Goal: Task Accomplishment & Management: Use online tool/utility

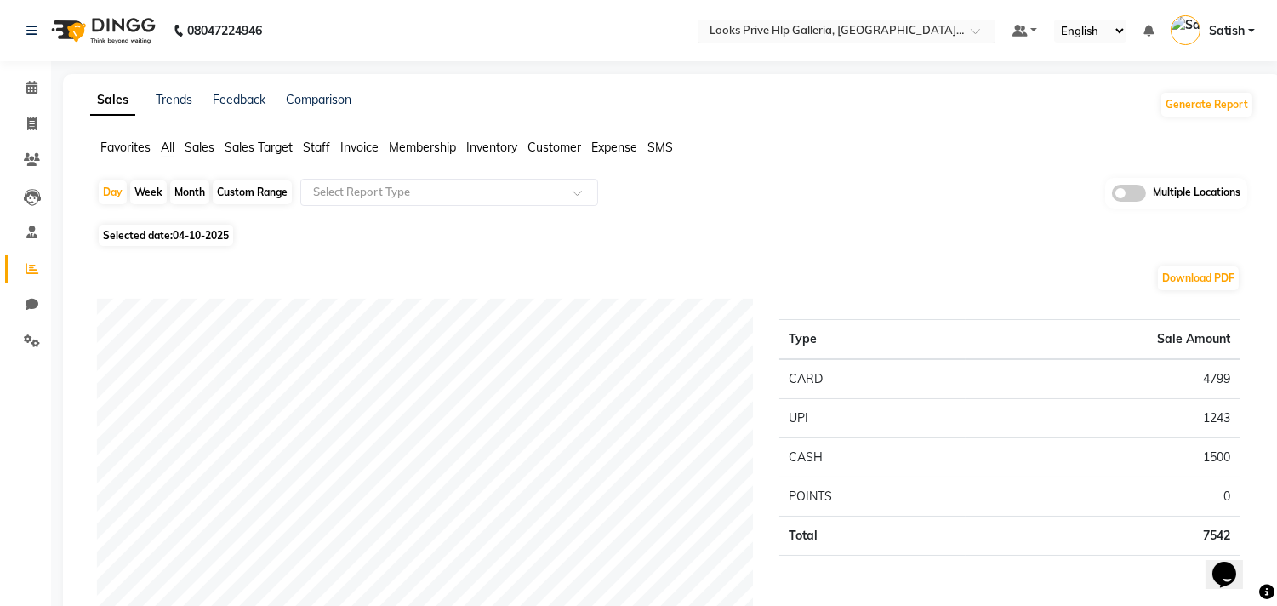
click at [805, 28] on input "text" at bounding box center [829, 32] width 247 height 17
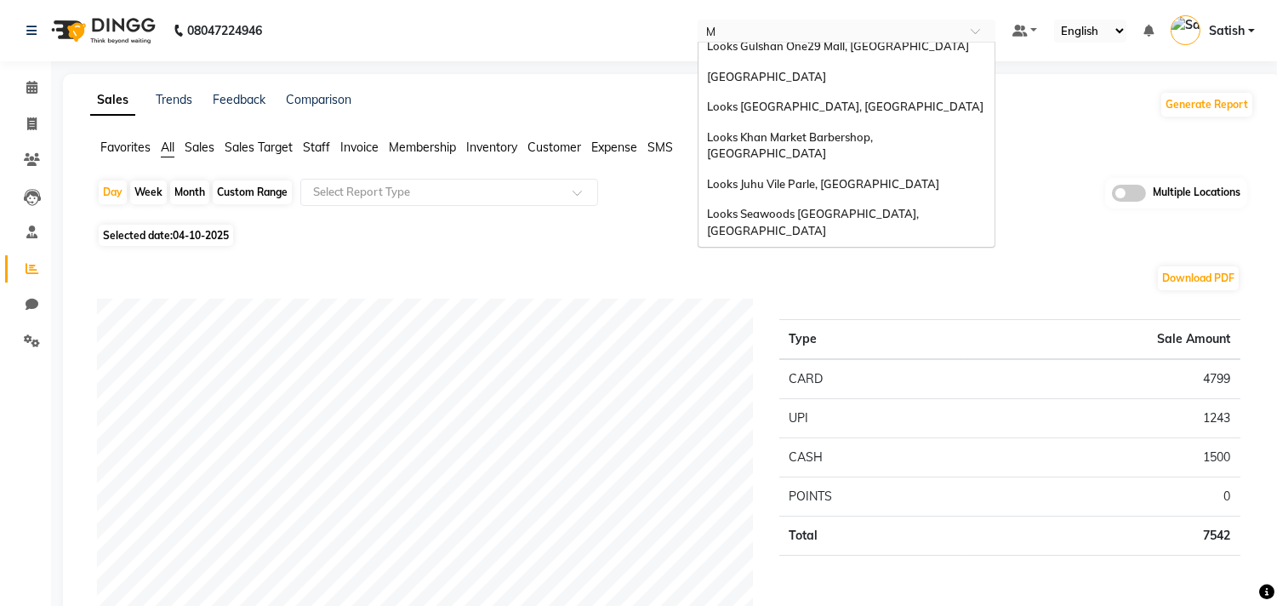
scroll to position [650, 0]
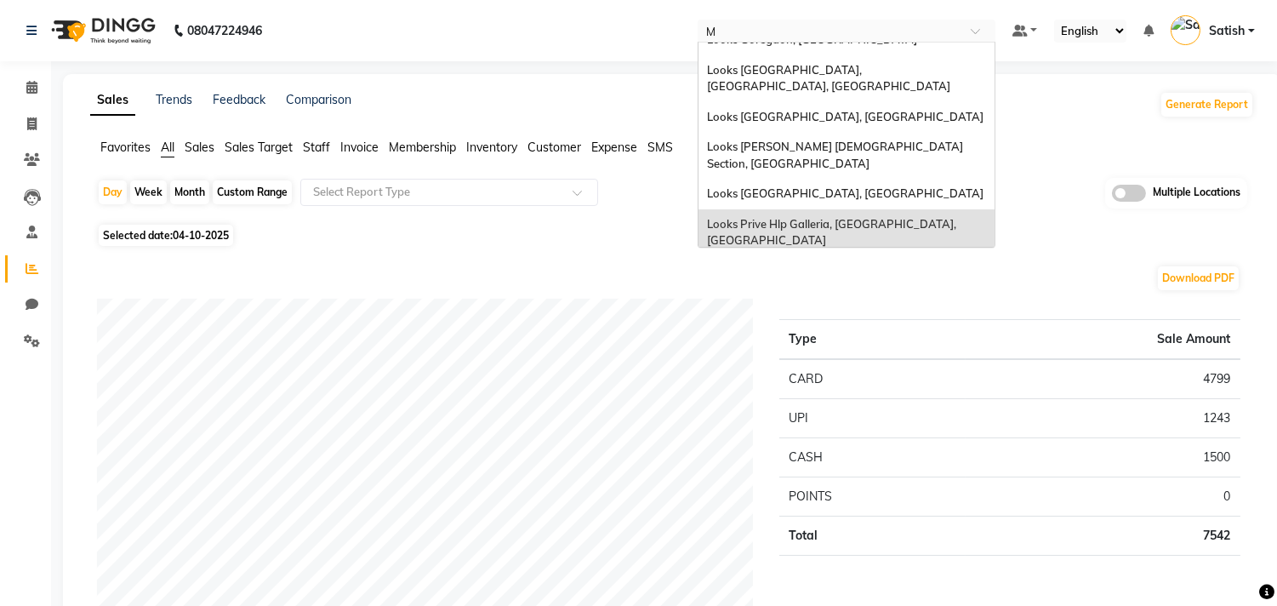
type input "MG"
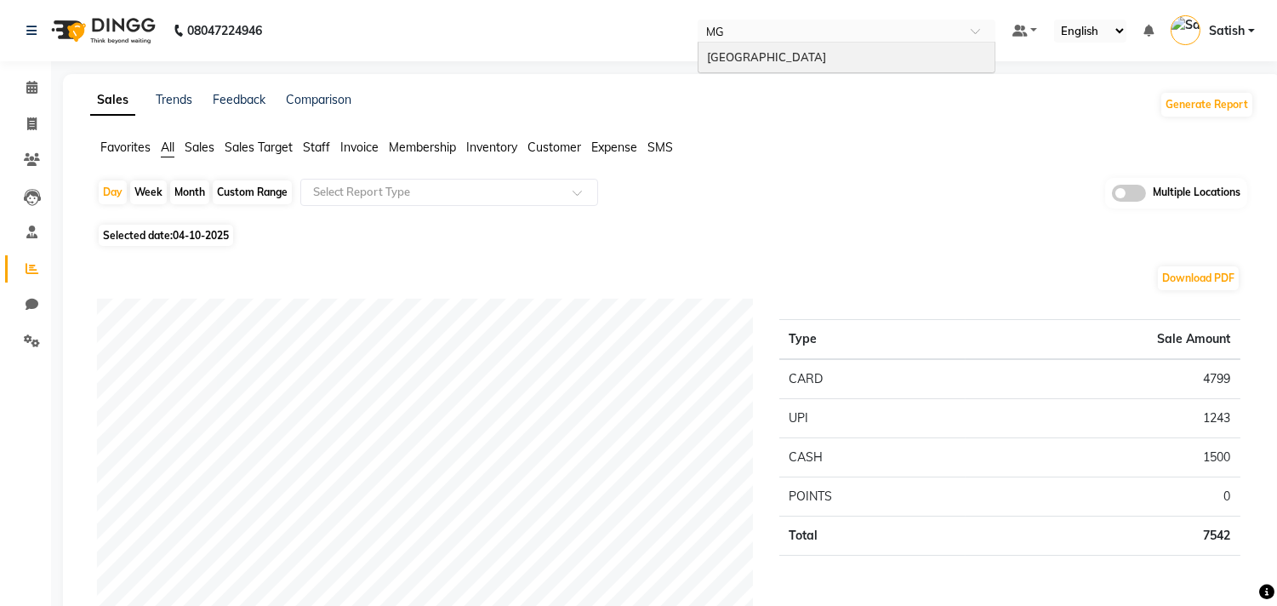
scroll to position [0, 0]
click at [751, 58] on span "[GEOGRAPHIC_DATA]" at bounding box center [766, 57] width 119 height 14
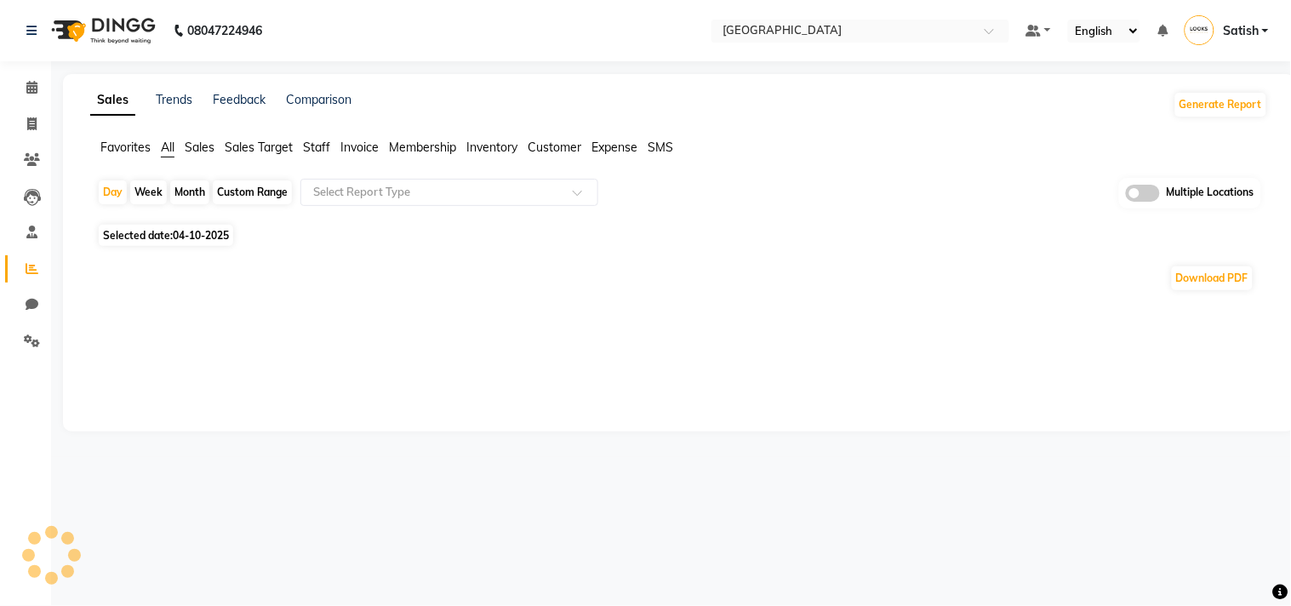
select select "en"
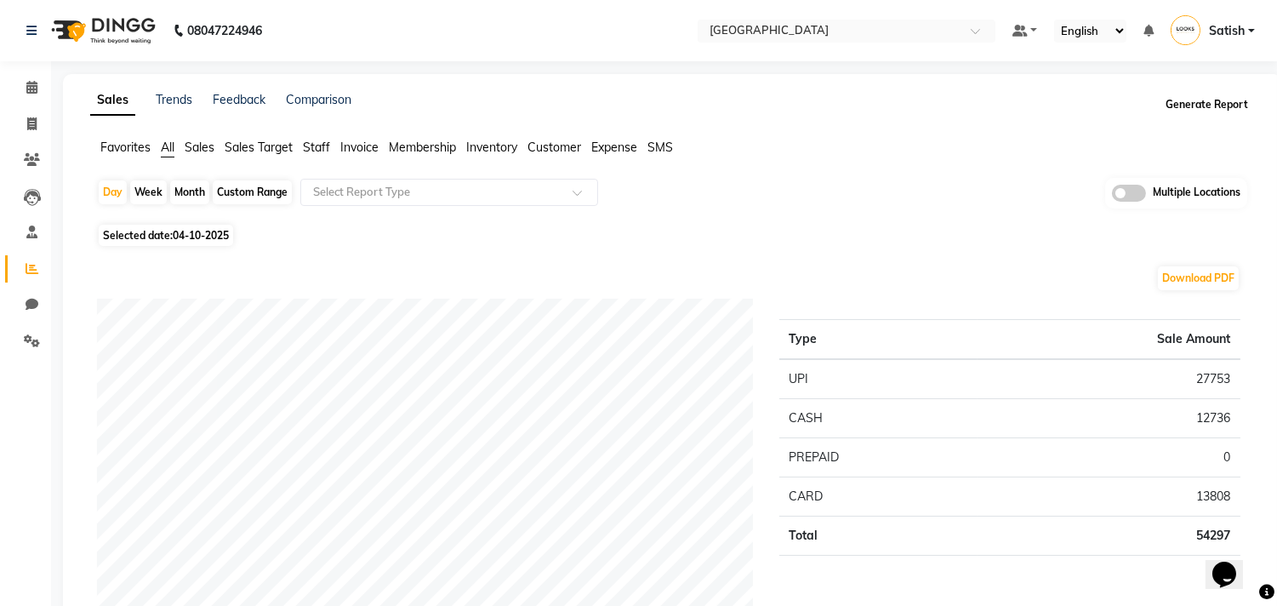
click at [1189, 104] on button "Generate Report" at bounding box center [1207, 105] width 91 height 24
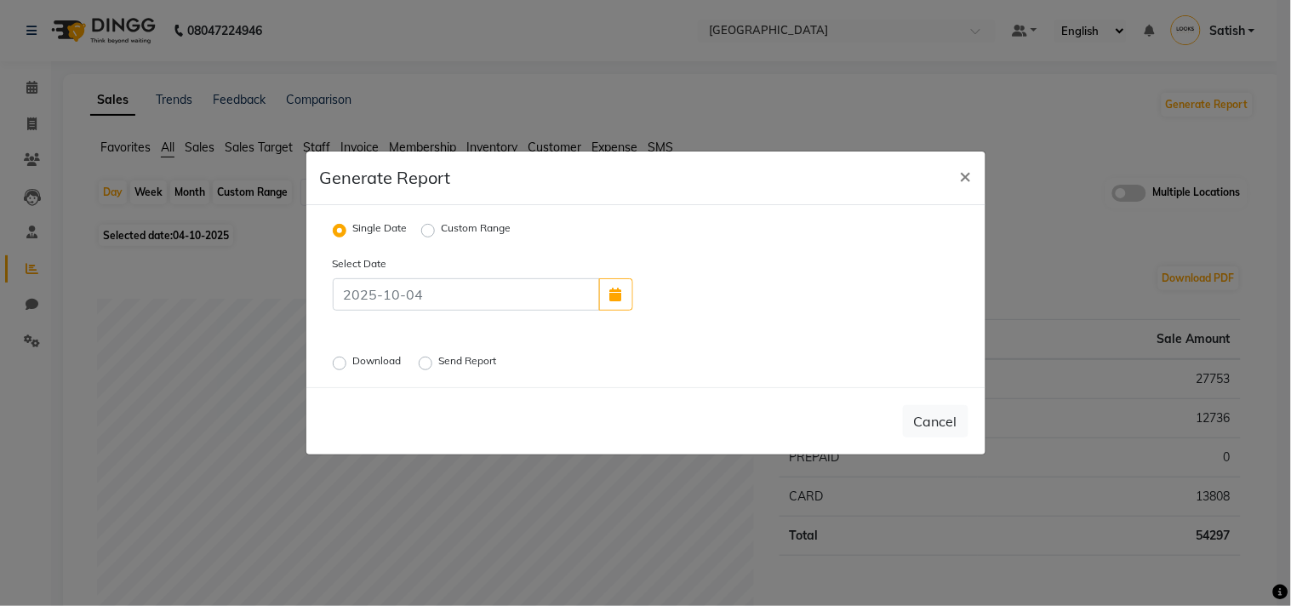
click at [431, 221] on div "Custom Range" at bounding box center [466, 230] width 90 height 20
click at [442, 231] on label "Custom Range" at bounding box center [477, 230] width 70 height 20
click at [428, 231] on input "Custom Range" at bounding box center [431, 231] width 12 height 12
radio input "true"
select select "10"
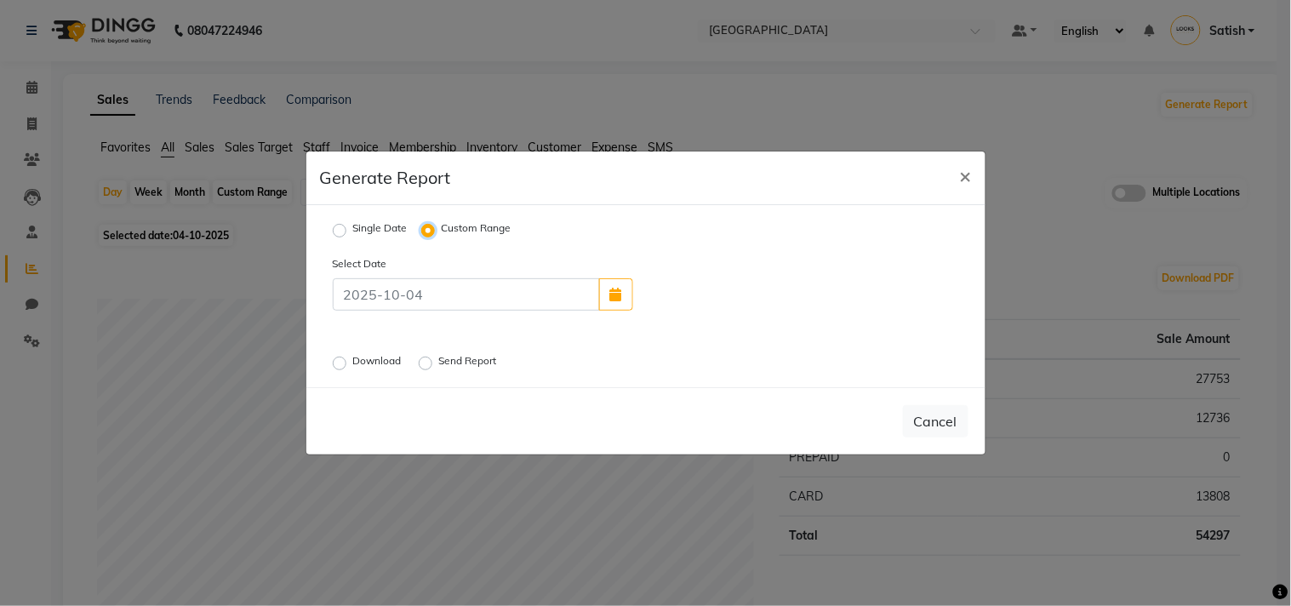
select select "2025"
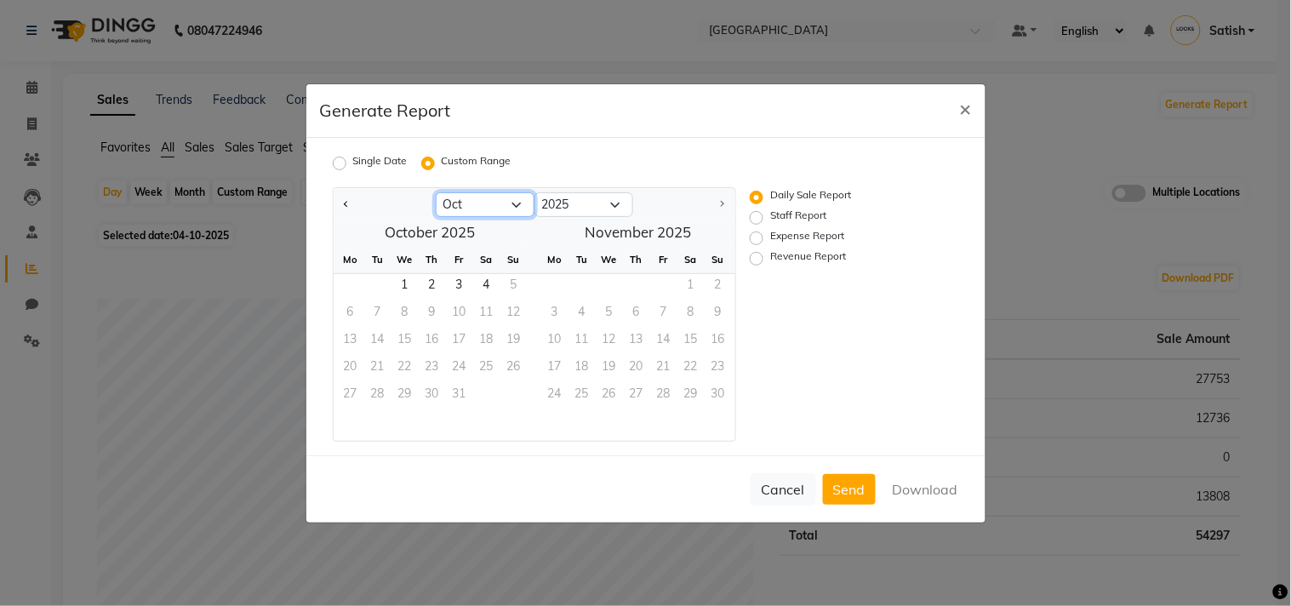
click at [499, 200] on select "Jan Feb Mar Apr May Jun Jul Aug Sep Oct" at bounding box center [485, 205] width 99 height 26
select select "9"
click at [436, 192] on select "Jan Feb Mar Apr May Jun Jul Aug Sep Oct" at bounding box center [485, 205] width 99 height 26
click at [346, 283] on span "1" at bounding box center [350, 287] width 27 height 27
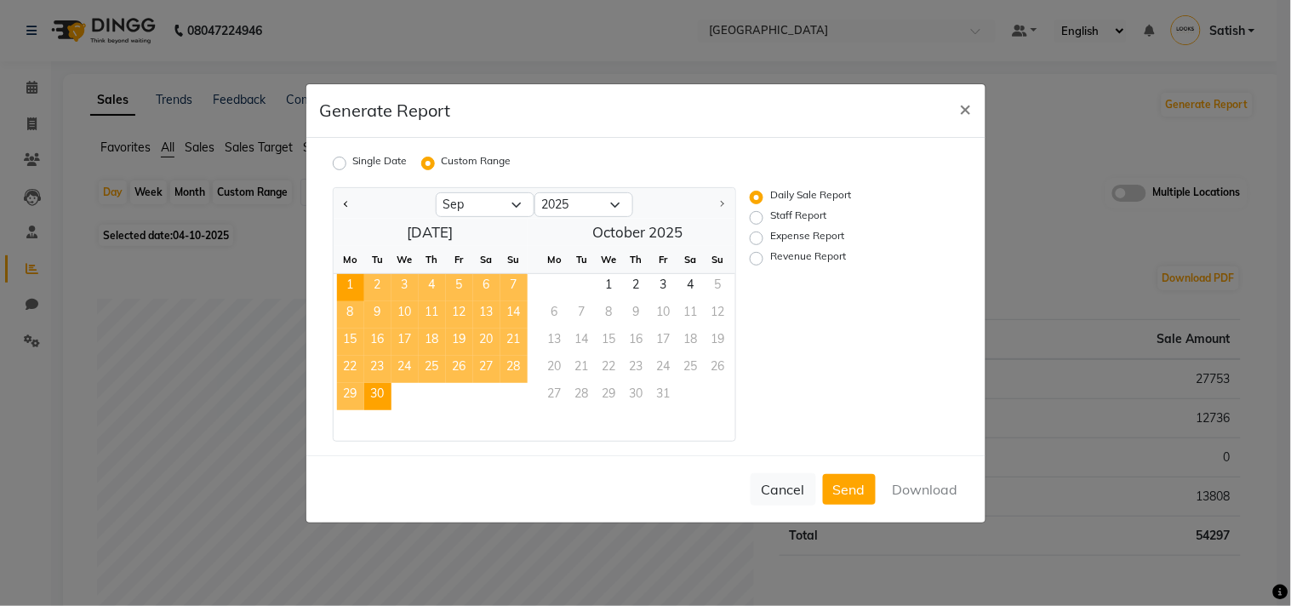
click at [380, 390] on span "30" at bounding box center [377, 396] width 27 height 27
click at [770, 259] on label "Revenue Report" at bounding box center [808, 259] width 76 height 20
click at [756, 259] on input "Revenue Report" at bounding box center [759, 258] width 12 height 12
radio input "true"
click at [917, 485] on button "Download" at bounding box center [926, 489] width 86 height 31
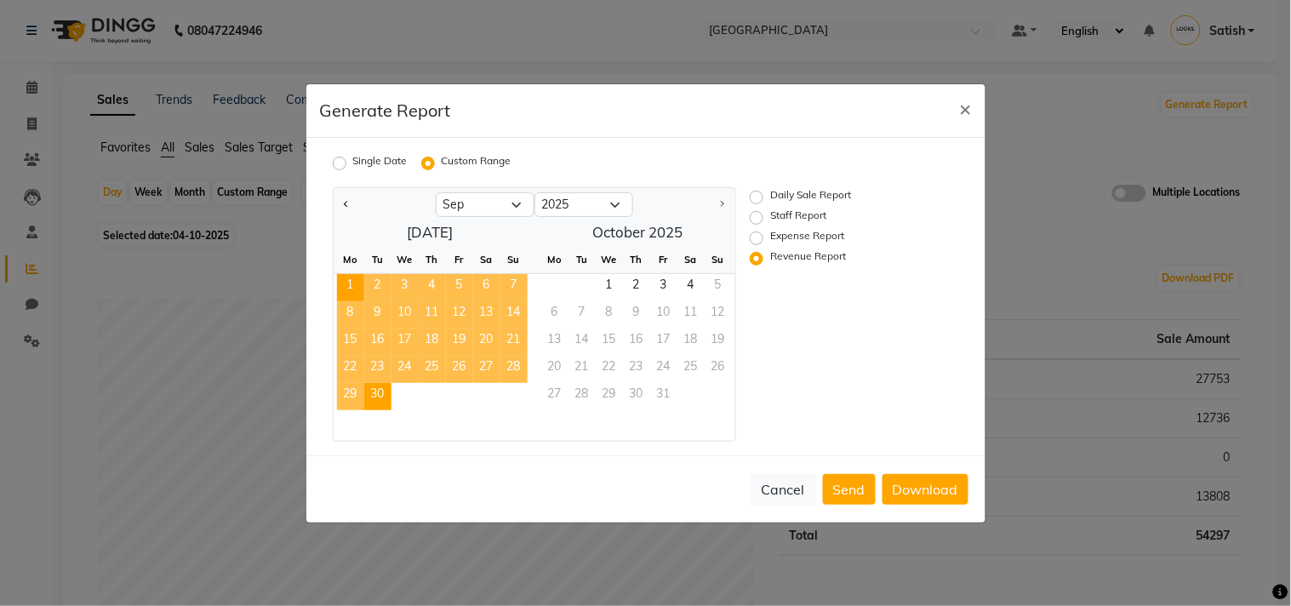
click at [770, 211] on label "Staff Report" at bounding box center [798, 218] width 56 height 20
click at [755, 211] on input "Staff Report" at bounding box center [759, 217] width 12 height 12
radio input "true"
click at [922, 488] on button "Download" at bounding box center [926, 489] width 86 height 31
click at [770, 237] on label "Expense Report" at bounding box center [807, 238] width 74 height 20
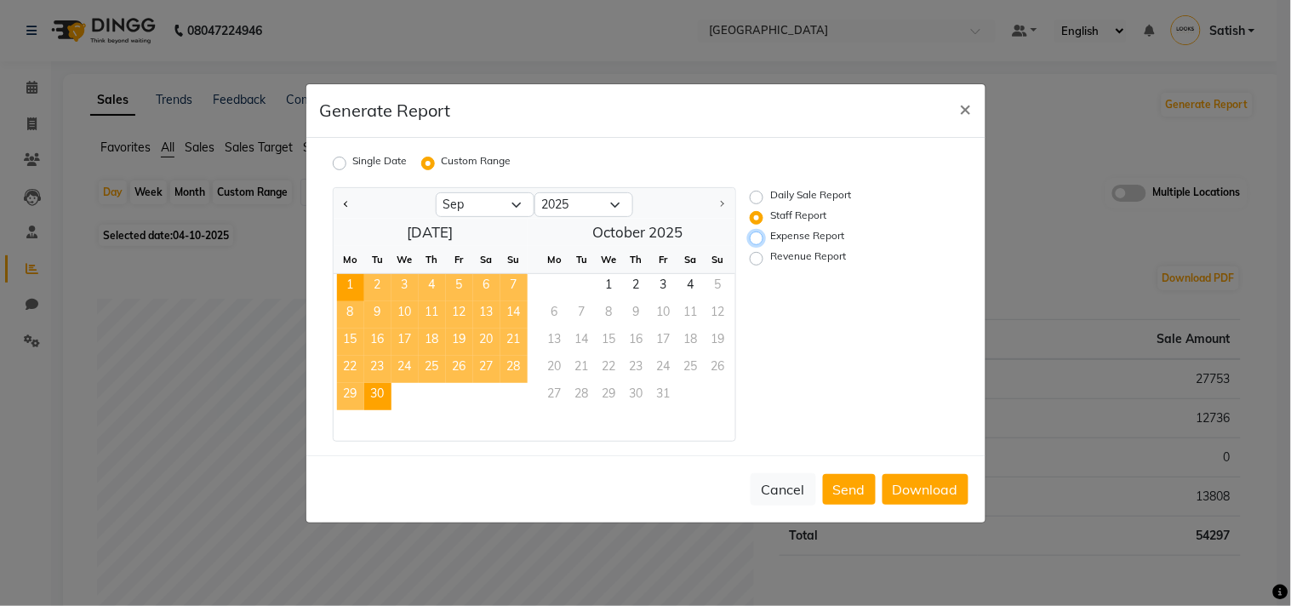
click at [755, 237] on input "Expense Report" at bounding box center [759, 237] width 12 height 12
radio input "true"
click at [906, 485] on button "Download" at bounding box center [926, 489] width 86 height 31
click at [777, 349] on div "Daily Sale Report Staff Report Expense Report Revenue Report" at bounding box center [841, 314] width 209 height 254
click at [967, 103] on span "×" at bounding box center [966, 108] width 12 height 26
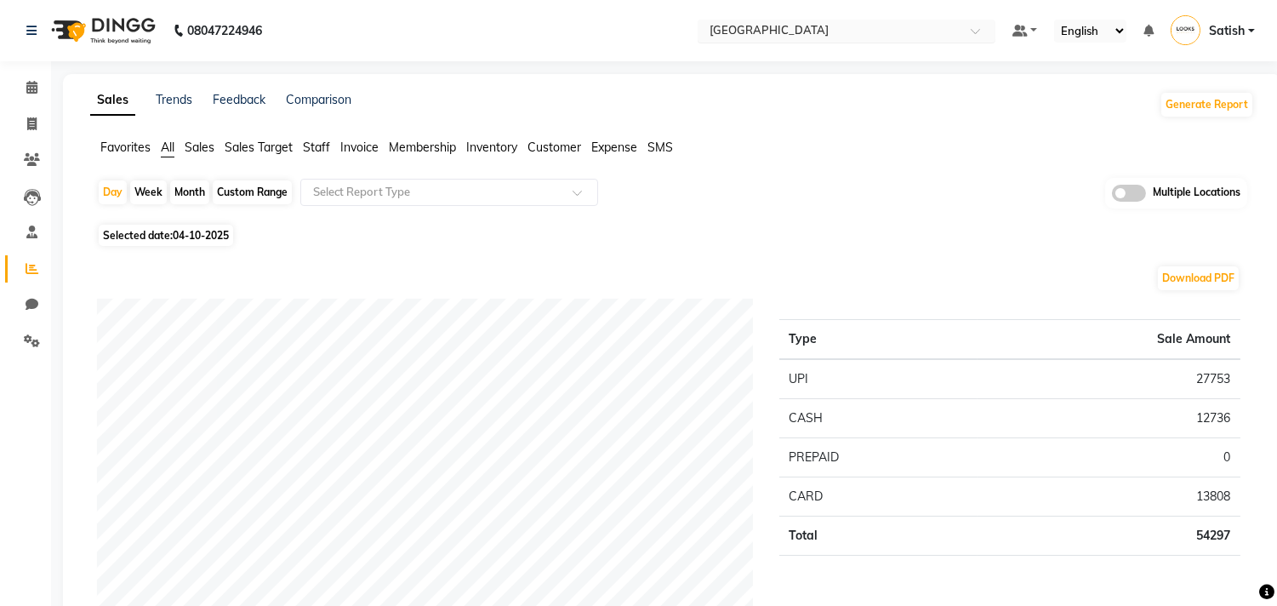
click at [821, 34] on input "text" at bounding box center [829, 32] width 247 height 17
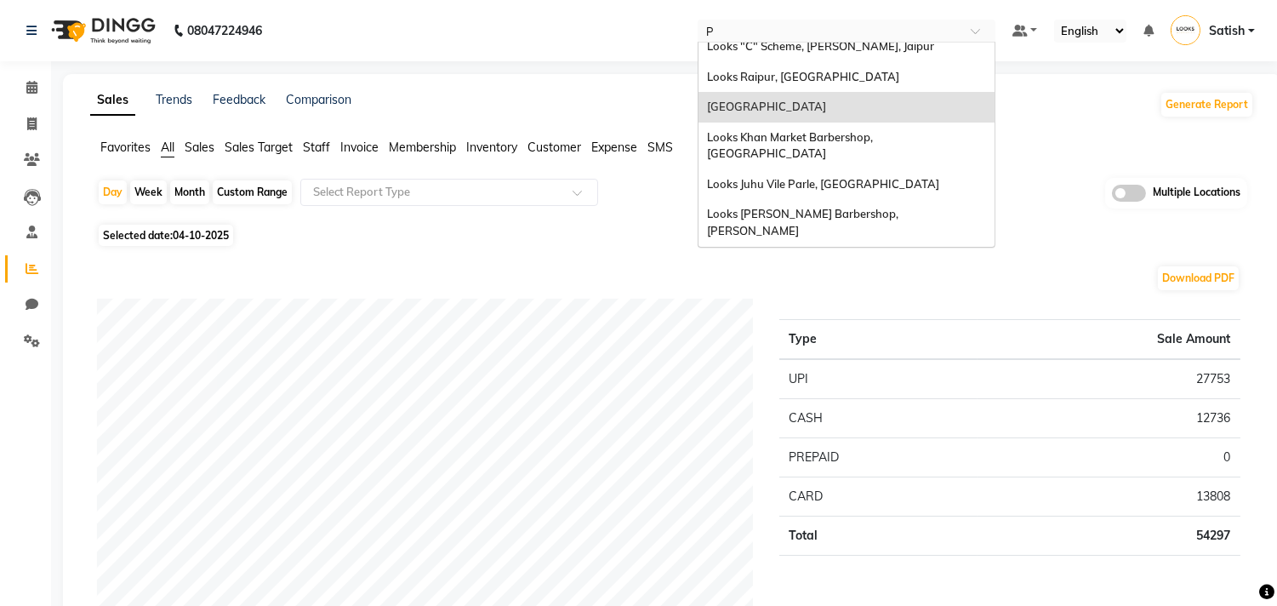
scroll to position [762, 0]
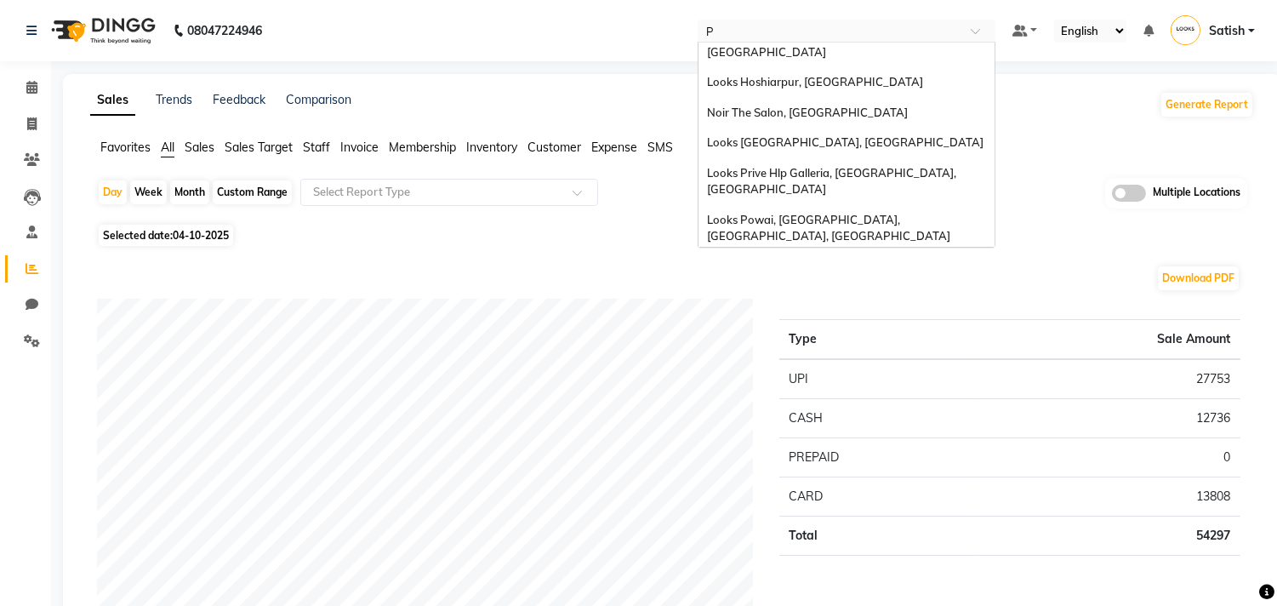
type input "PO"
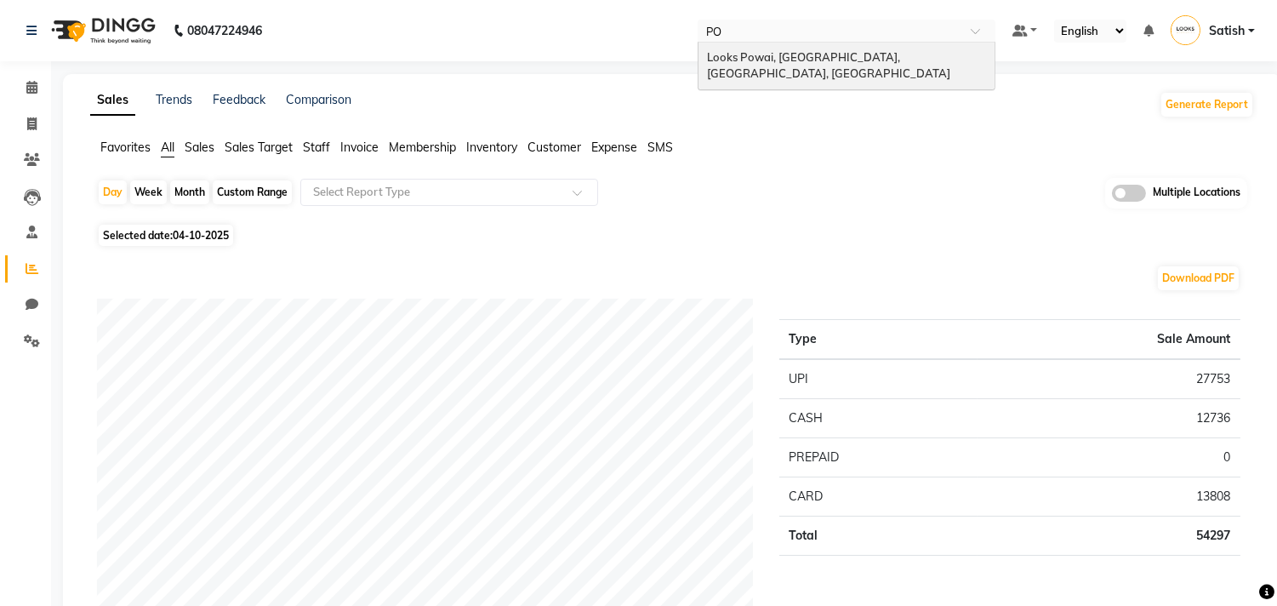
click at [811, 63] on span "Looks Powai, Mumbai, Powai, Mumbai" at bounding box center [828, 65] width 243 height 31
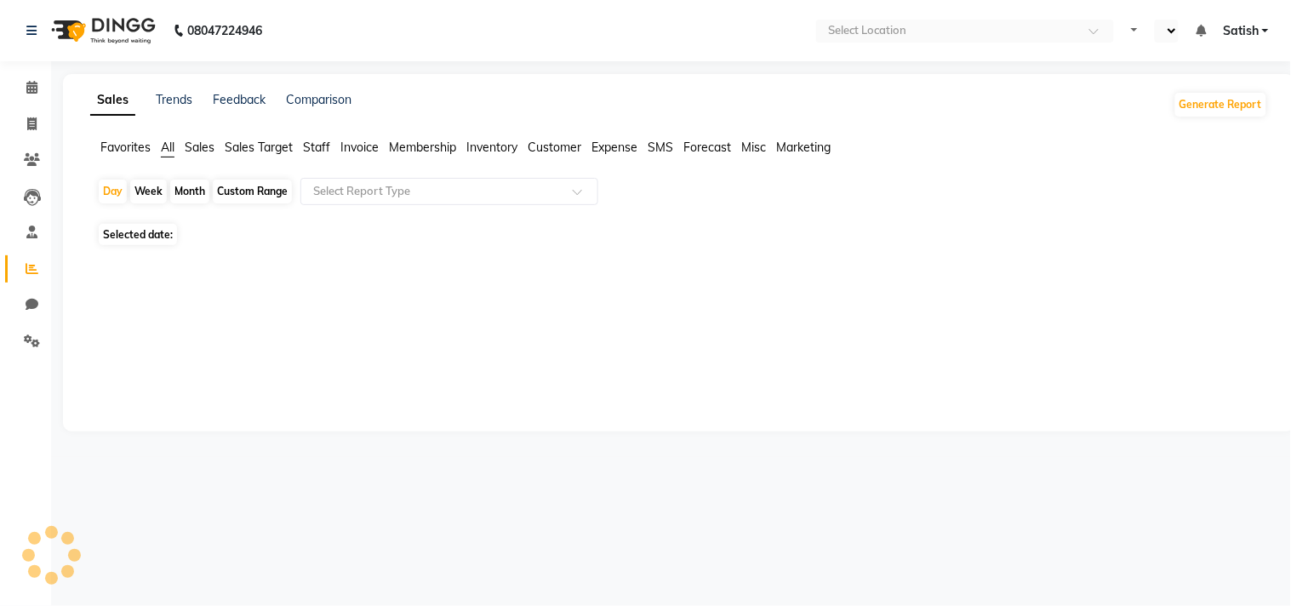
select select "en"
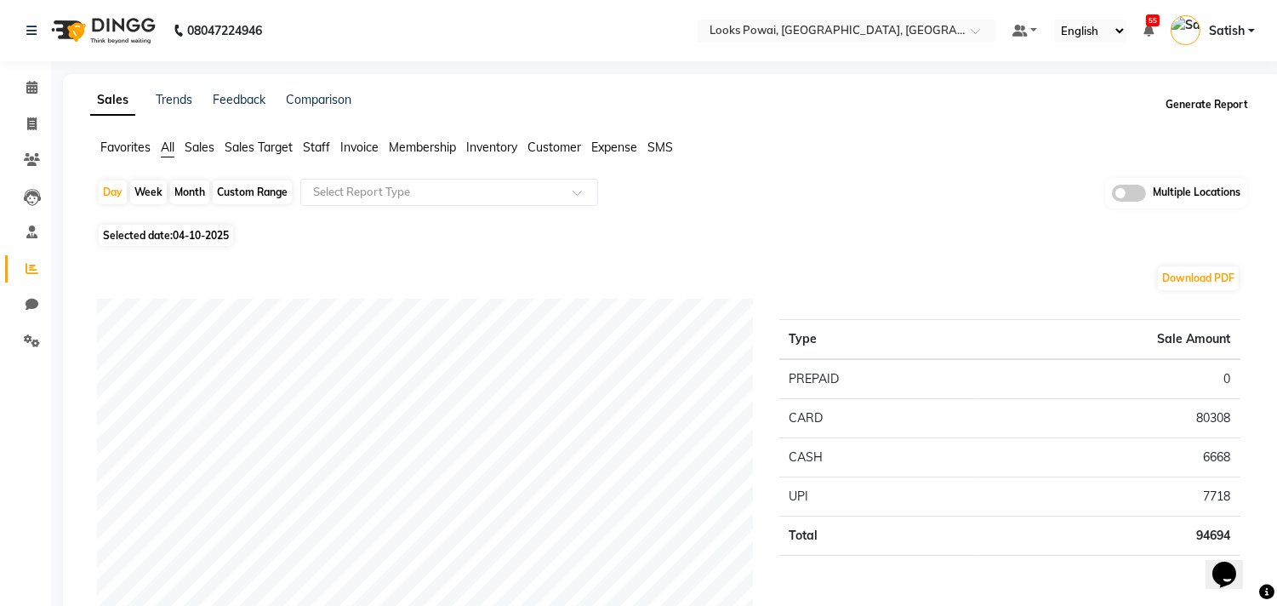
click at [1211, 106] on button "Generate Report" at bounding box center [1207, 105] width 91 height 24
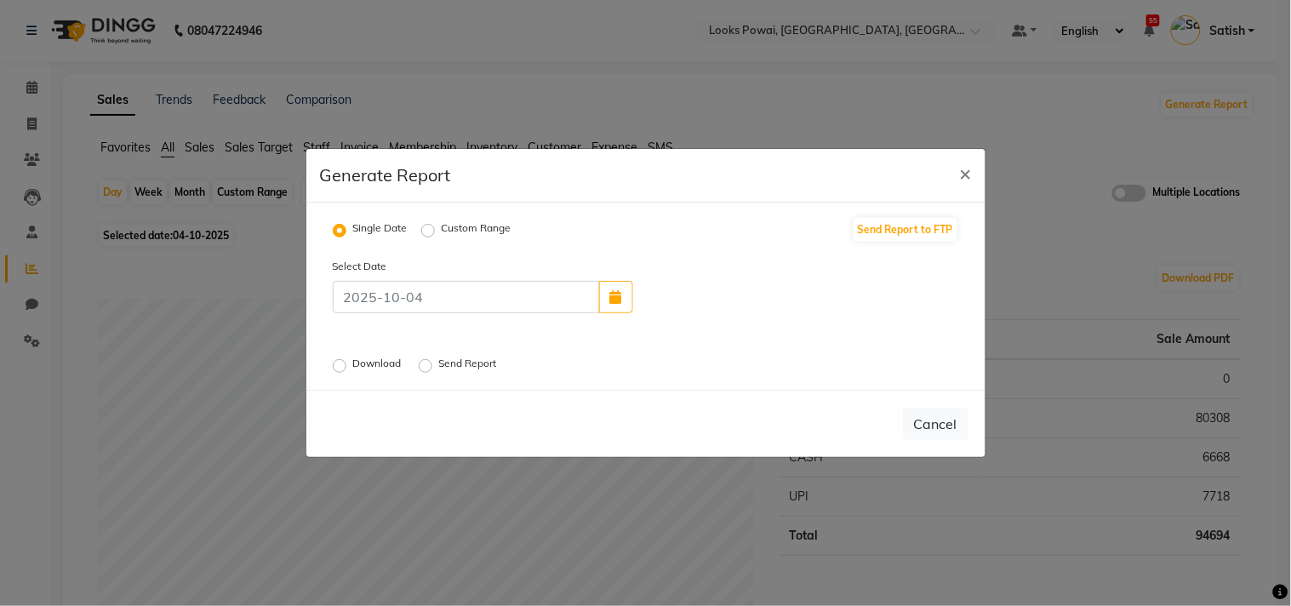
click at [439, 234] on div "Custom Range" at bounding box center [466, 230] width 90 height 20
click at [435, 226] on div "Custom Range" at bounding box center [466, 230] width 90 height 20
click at [442, 230] on label "Custom Range" at bounding box center [477, 230] width 70 height 20
click at [427, 230] on input "Custom Range" at bounding box center [431, 231] width 12 height 12
radio input "true"
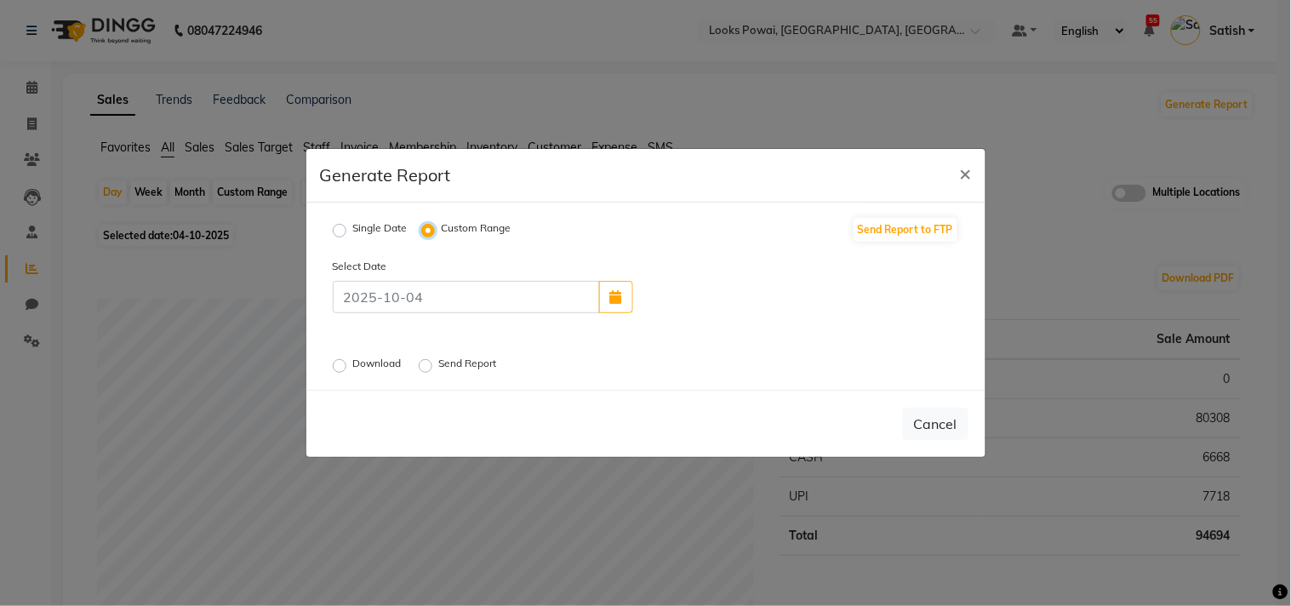
select select "10"
select select "2025"
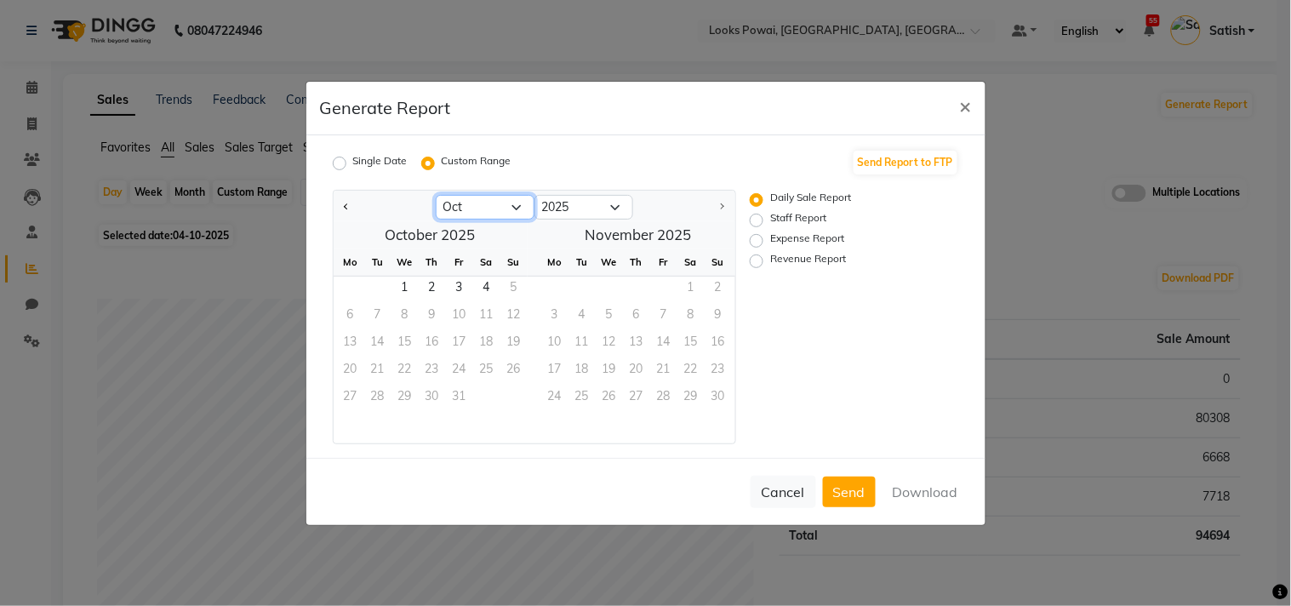
click at [497, 205] on select "Jan Feb Mar Apr May Jun Jul Aug Sep Oct" at bounding box center [485, 208] width 99 height 26
select select "9"
click at [436, 195] on select "Jan Feb Mar Apr May Jun Jul Aug Sep Oct" at bounding box center [485, 208] width 99 height 26
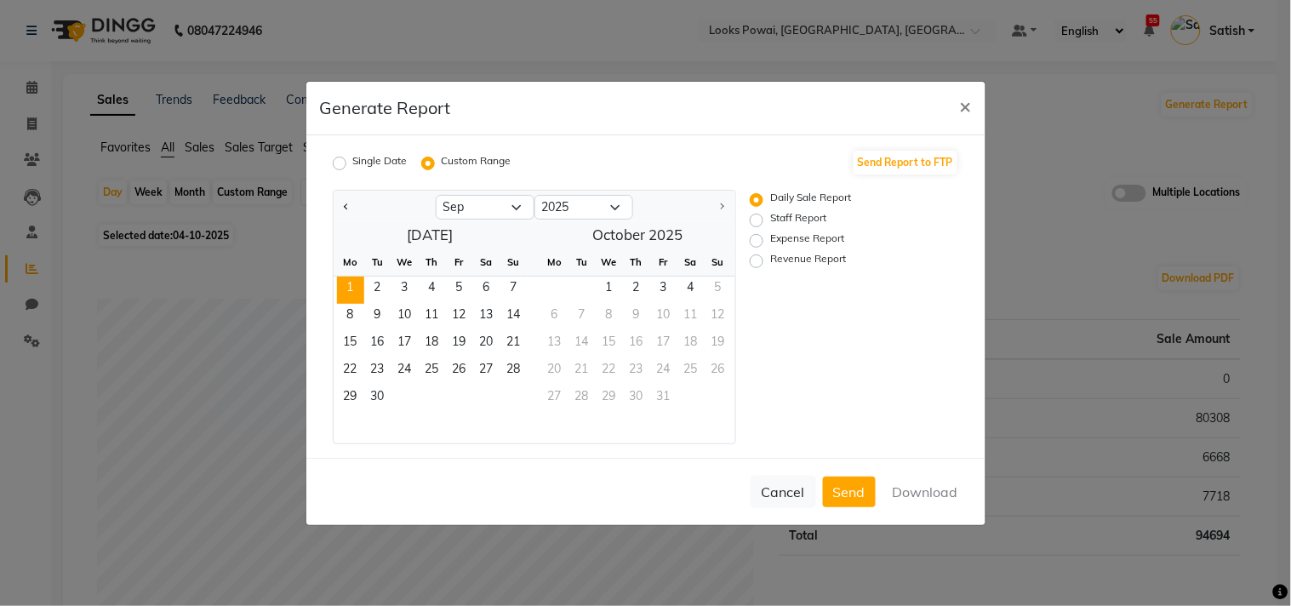
click at [342, 283] on span "1" at bounding box center [350, 290] width 27 height 27
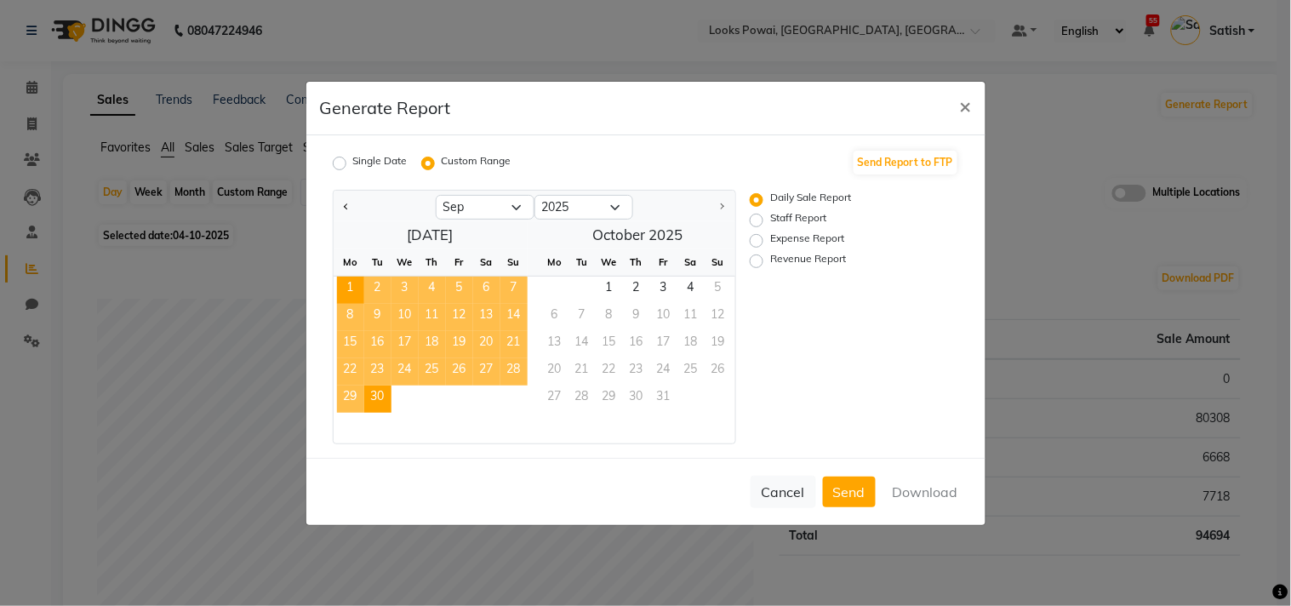
click at [385, 391] on span "30" at bounding box center [377, 399] width 27 height 27
click at [770, 255] on label "Revenue Report" at bounding box center [808, 261] width 76 height 20
click at [753, 255] on input "Revenue Report" at bounding box center [759, 260] width 12 height 12
radio input "true"
click at [917, 479] on button "Download" at bounding box center [926, 492] width 86 height 31
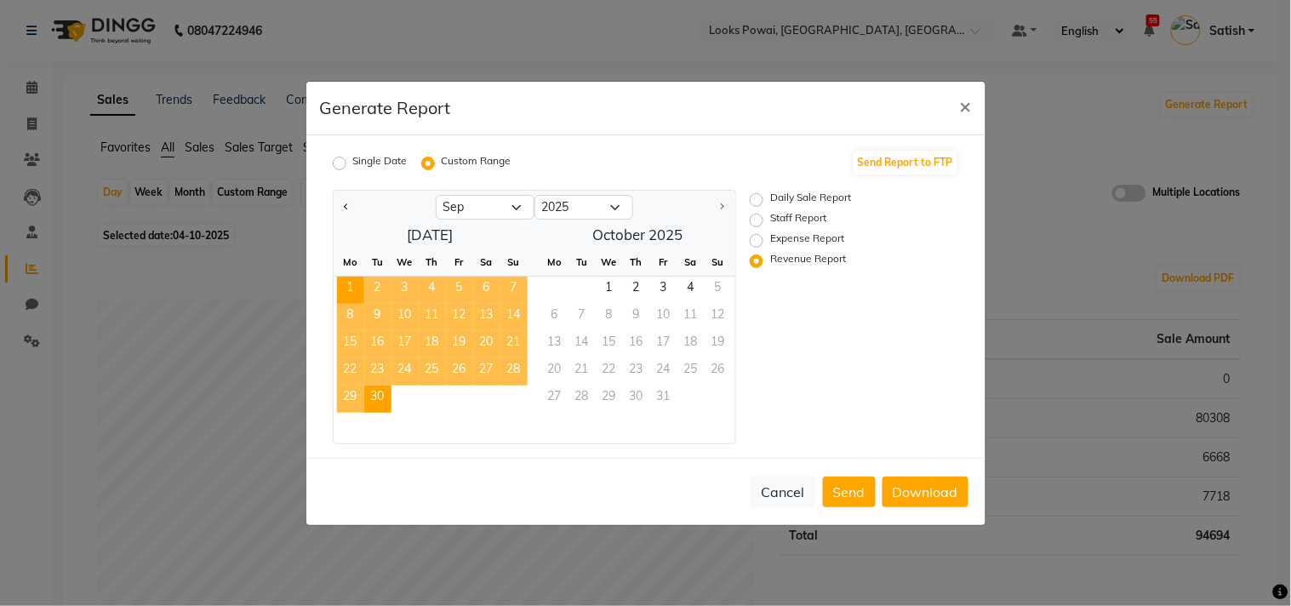
click at [770, 238] on label "Expense Report" at bounding box center [807, 241] width 74 height 20
click at [758, 238] on input "Expense Report" at bounding box center [759, 240] width 12 height 12
radio input "true"
click at [919, 483] on button "Download" at bounding box center [926, 492] width 86 height 31
click at [770, 216] on label "Staff Report" at bounding box center [798, 220] width 56 height 20
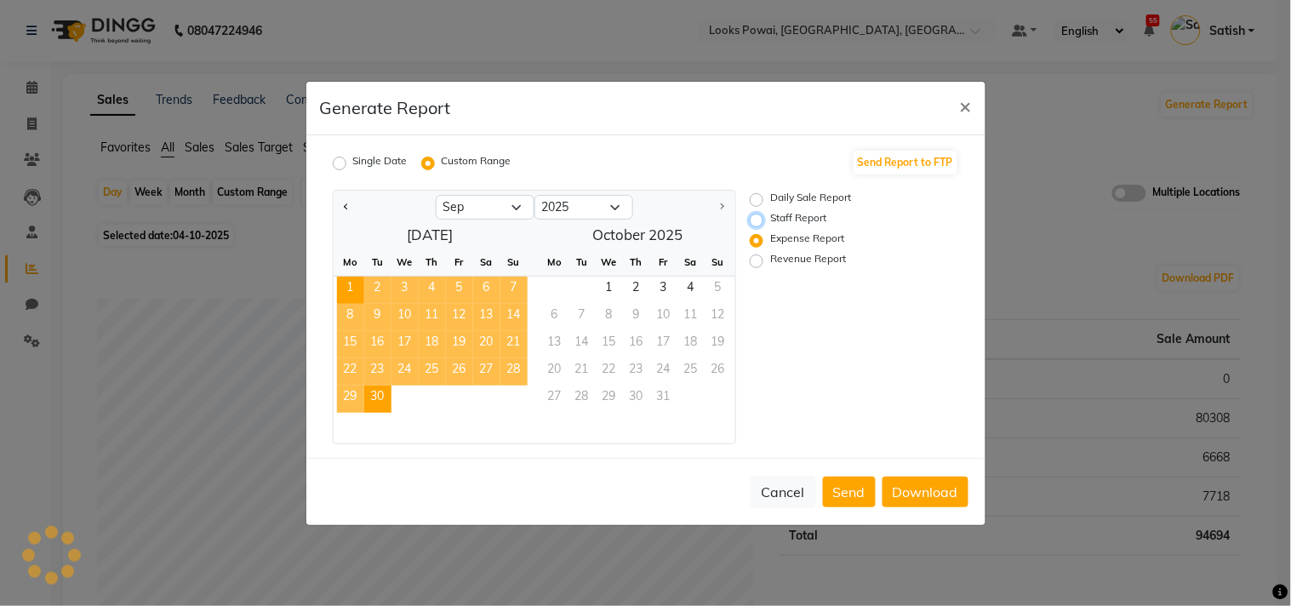
click at [754, 216] on input "Staff Report" at bounding box center [759, 220] width 12 height 12
radio input "true"
click at [925, 492] on button "Download" at bounding box center [926, 492] width 86 height 31
click at [698, 97] on div "Generate Report ×" at bounding box center [645, 109] width 679 height 54
click at [975, 100] on button "×" at bounding box center [965, 106] width 39 height 48
